Goal: Check status

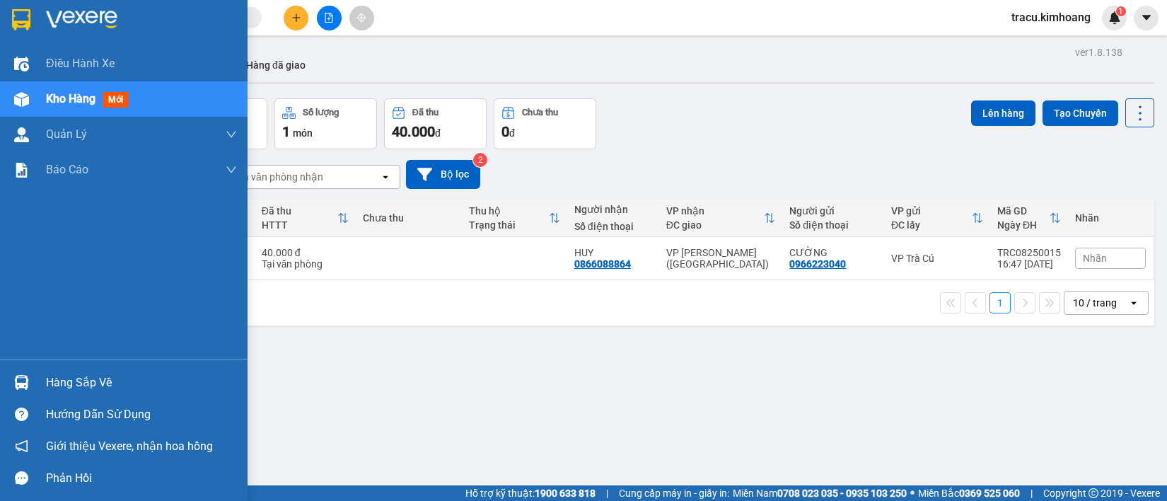
click at [64, 370] on div "Hàng sắp về" at bounding box center [123, 382] width 247 height 32
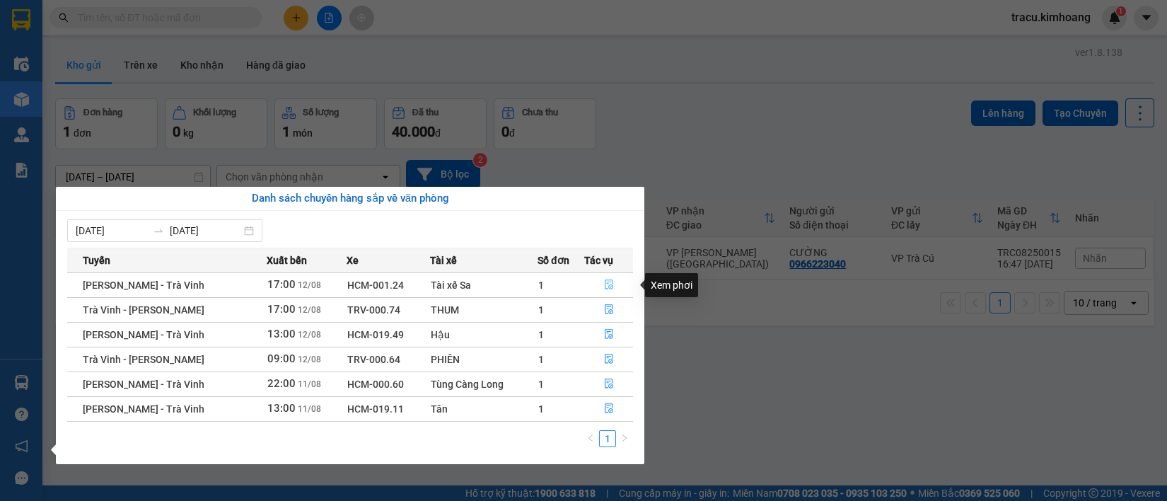
click at [616, 277] on button "button" at bounding box center [608, 285] width 47 height 23
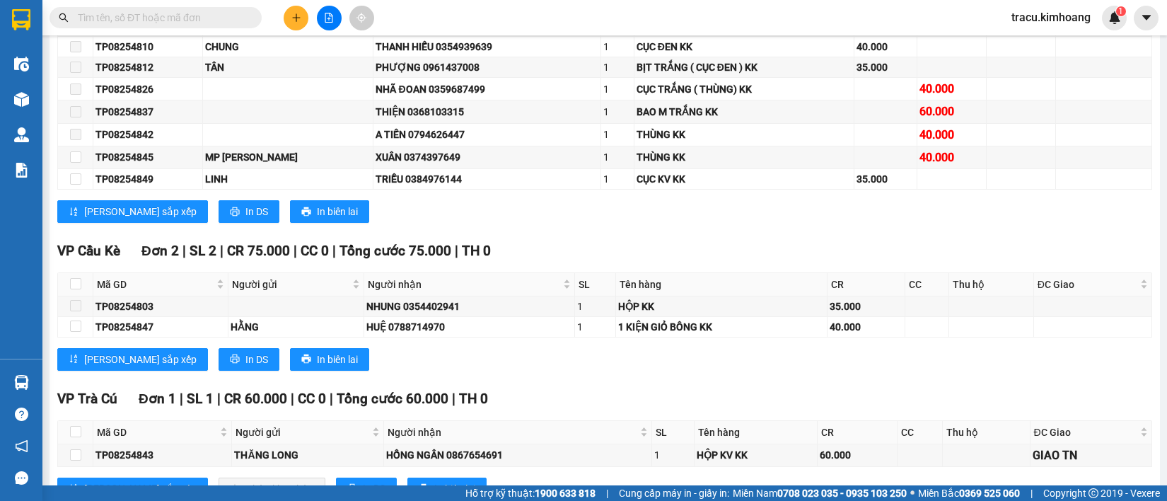
scroll to position [1845, 0]
